Goal: Information Seeking & Learning: Find specific page/section

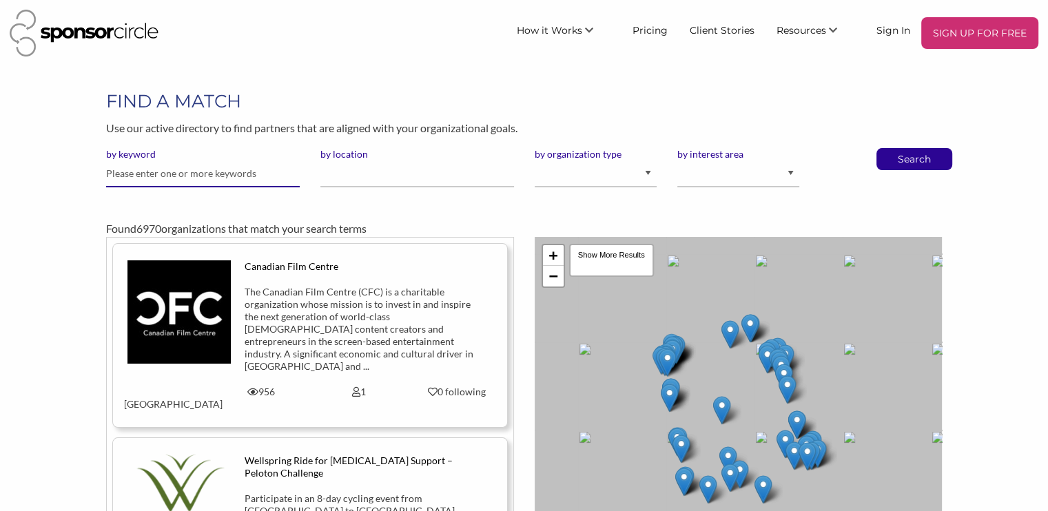
click at [173, 176] on input "text" at bounding box center [203, 173] width 194 height 27
type input "spc"
click at [891, 149] on button "Search" at bounding box center [913, 159] width 45 height 21
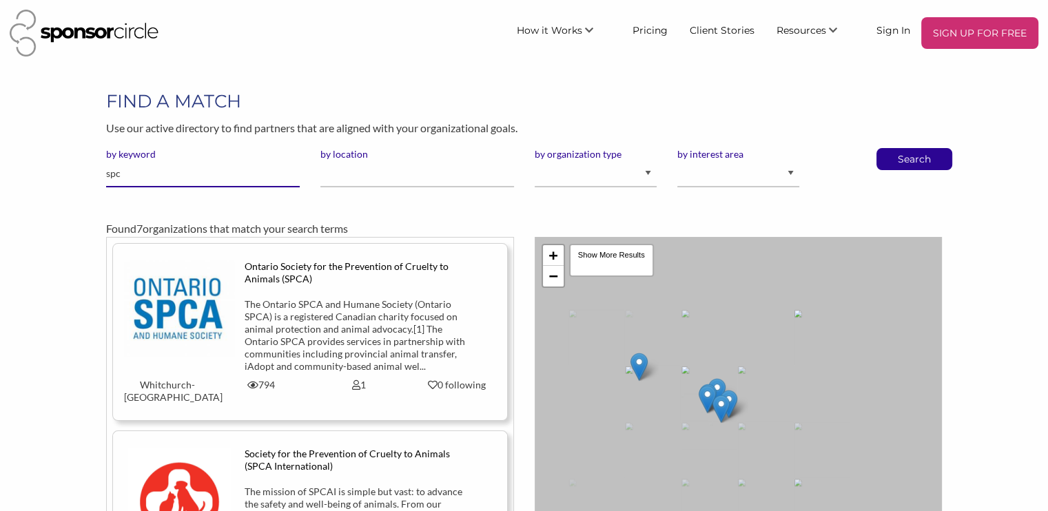
click at [118, 178] on input "spc" at bounding box center [203, 173] width 194 height 27
type input "student price card"
click at [891, 149] on button "Search" at bounding box center [913, 159] width 45 height 21
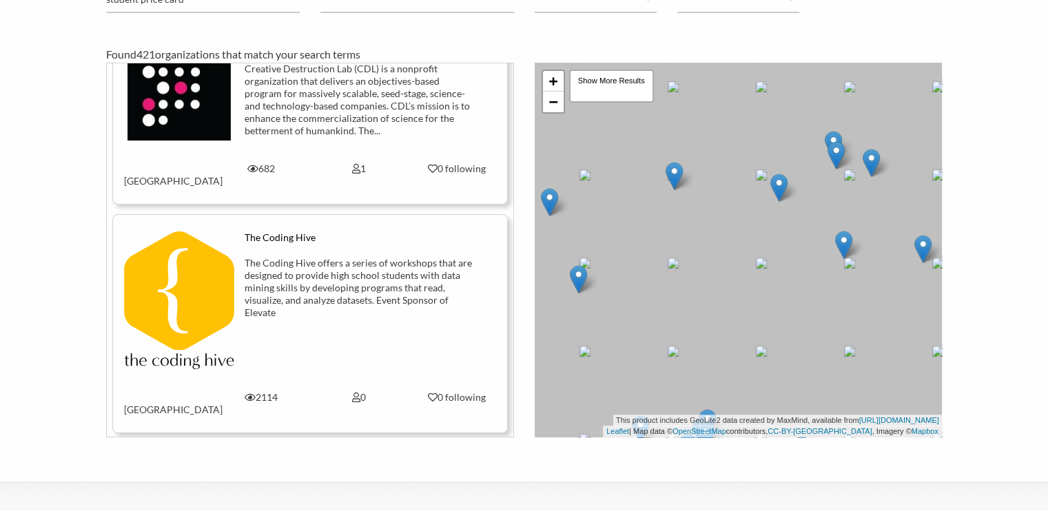
scroll to position [2447, 0]
